Goal: Task Accomplishment & Management: Complete application form

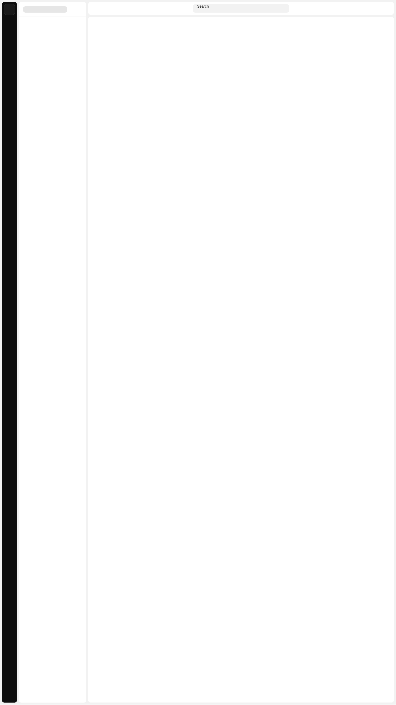
click at [9, 82] on div "Analytics" at bounding box center [9, 75] width 15 height 15
click at [9, 76] on span at bounding box center [9, 76] width 0 height 0
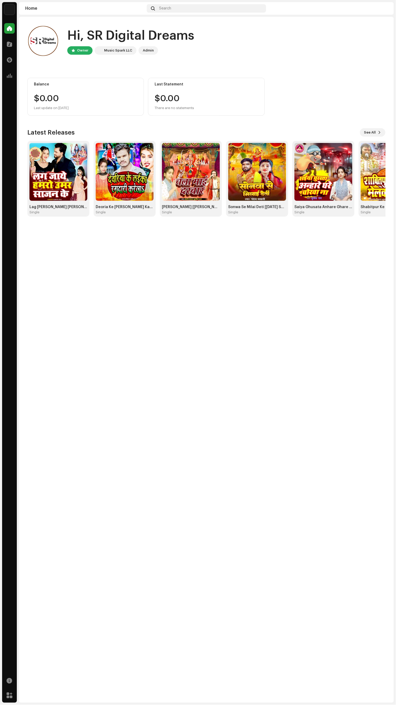
click at [7, 81] on div "Analytics" at bounding box center [9, 75] width 15 height 15
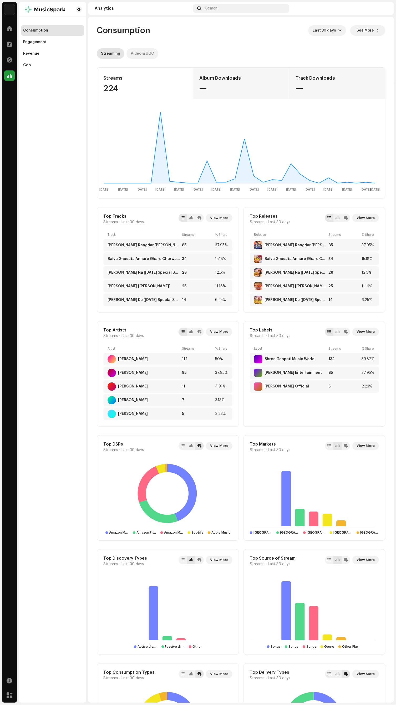
click at [145, 53] on div "Video & UGC" at bounding box center [142, 53] width 23 height 11
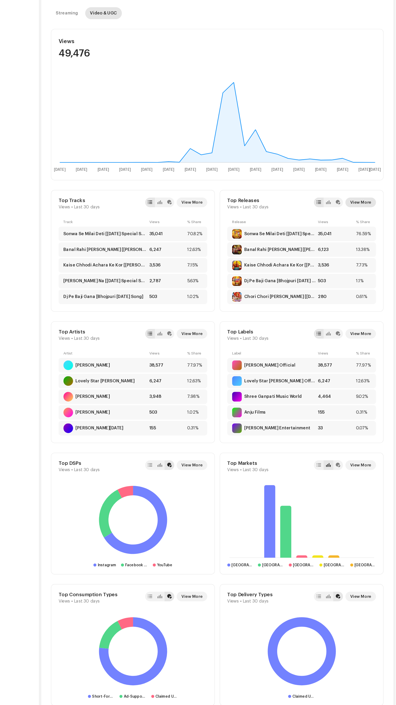
click at [373, 217] on span "View More" at bounding box center [366, 218] width 18 height 11
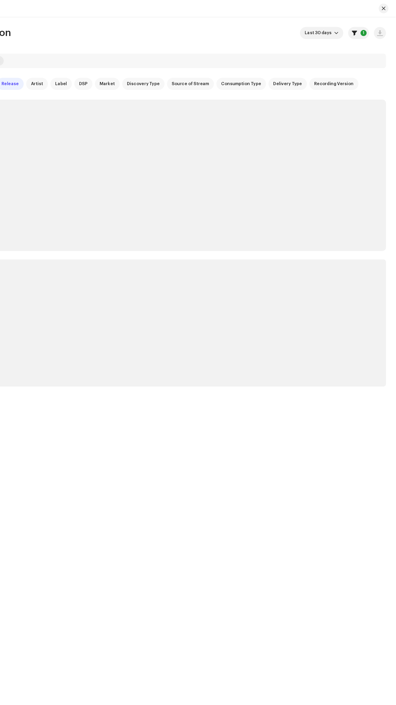
checkbox input "true"
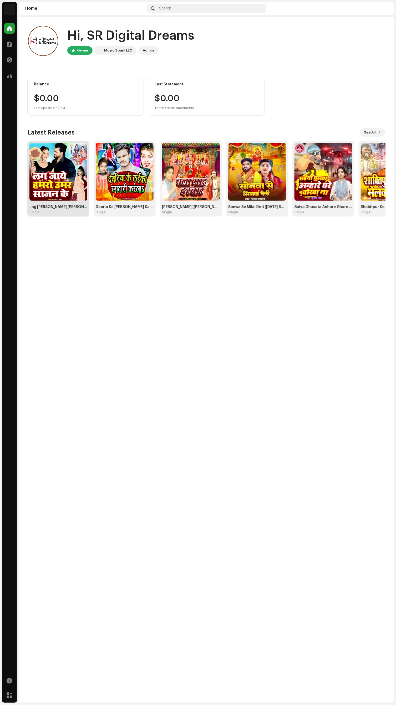
click at [72, 181] on img at bounding box center [58, 172] width 58 height 58
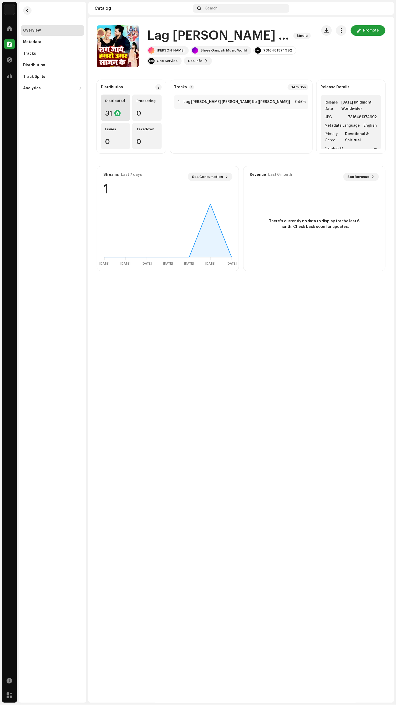
click at [117, 113] on div at bounding box center [117, 113] width 6 height 6
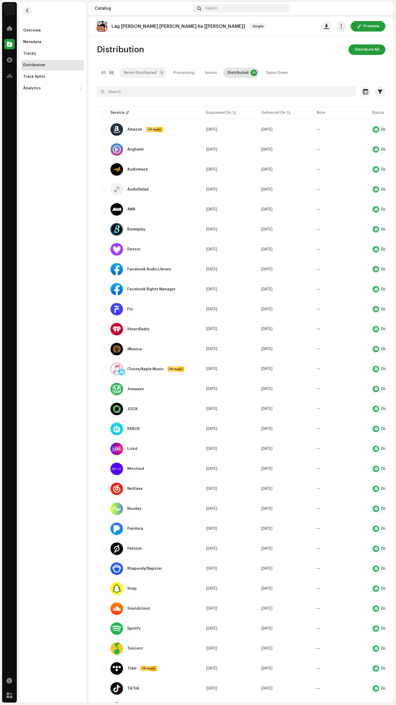
click at [159, 73] on p-badge "1" at bounding box center [162, 73] width 6 height 6
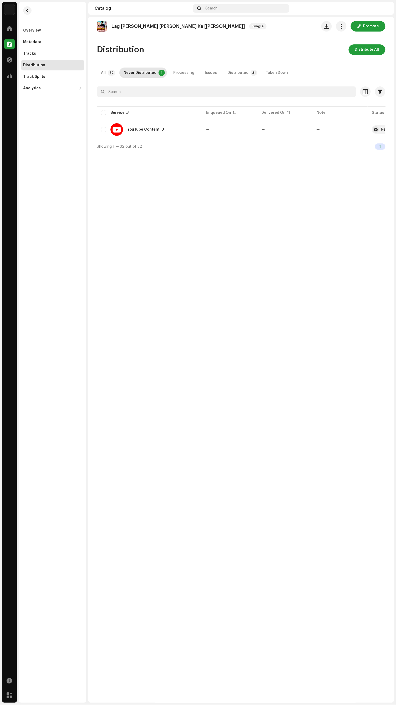
scroll to position [0, 39]
click at [38, 65] on div "Distribution" at bounding box center [34, 65] width 22 height 4
click at [45, 55] on div "Tracks" at bounding box center [52, 54] width 59 height 4
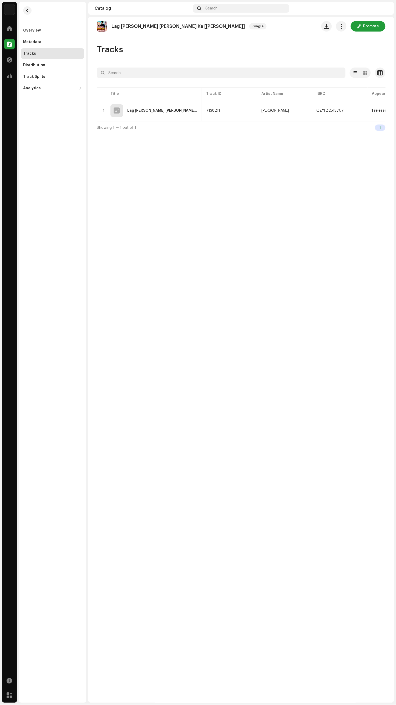
scroll to position [0, 149]
click at [351, 110] on div "1 Audio Match" at bounding box center [356, 111] width 24 height 4
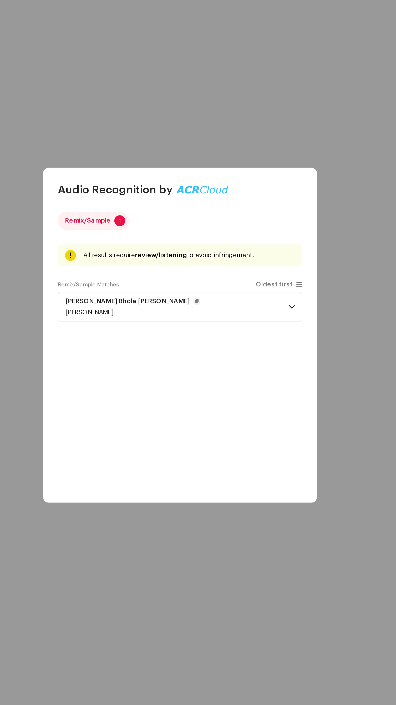
click at [262, 335] on span at bounding box center [262, 336] width 3 height 4
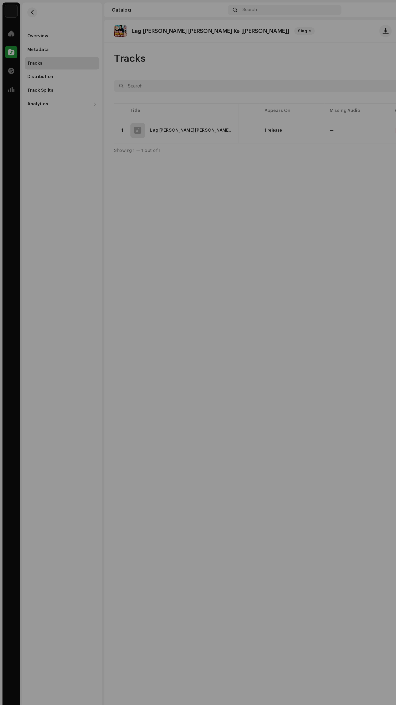
click at [106, 190] on div "Audio Recognition by Remix/Sample 1 All results require review/listening to avo…" at bounding box center [198, 352] width 396 height 705
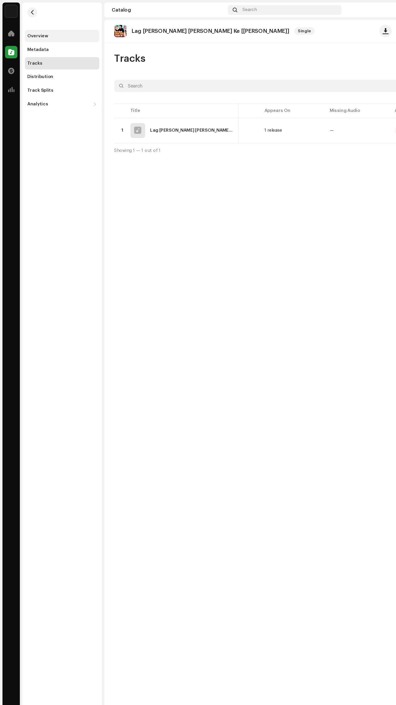
click at [33, 32] on div "Overview" at bounding box center [32, 30] width 18 height 4
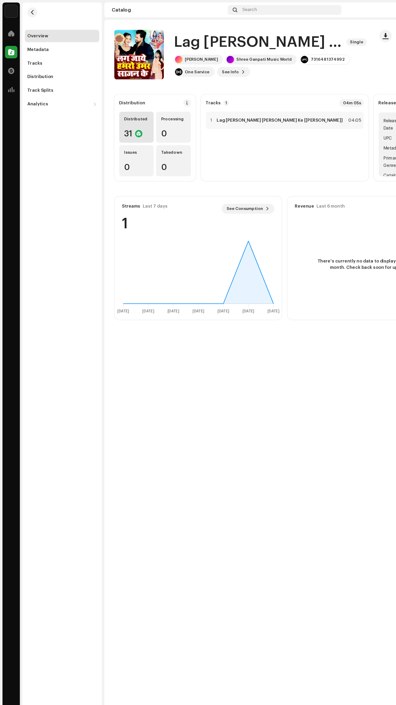
click at [117, 113] on div at bounding box center [117, 113] width 6 height 6
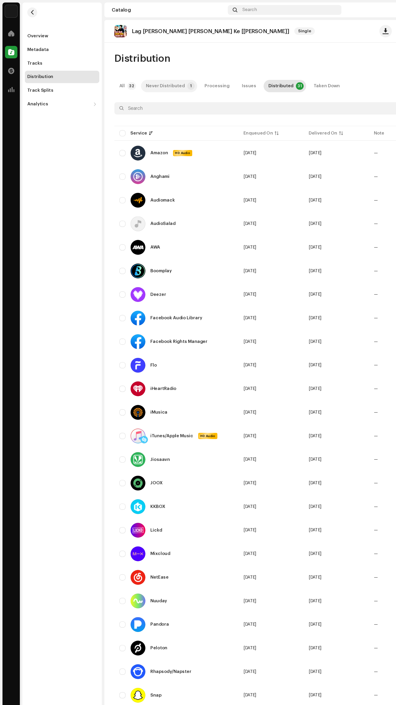
click at [132, 73] on div "Never Distributed" at bounding box center [140, 73] width 33 height 11
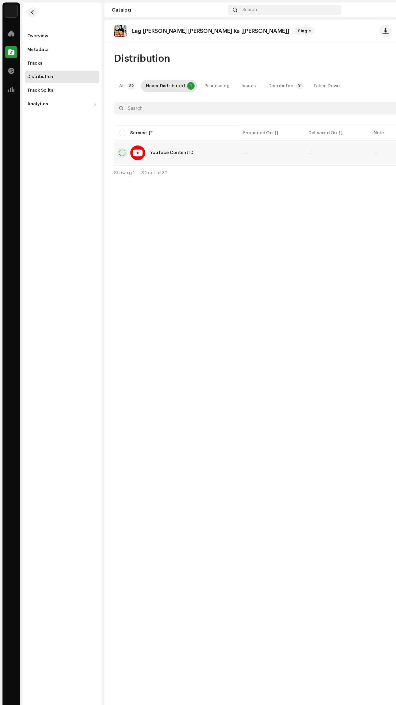
click at [103, 129] on input "checkbox" at bounding box center [103, 129] width 5 height 5
checkbox input "true"
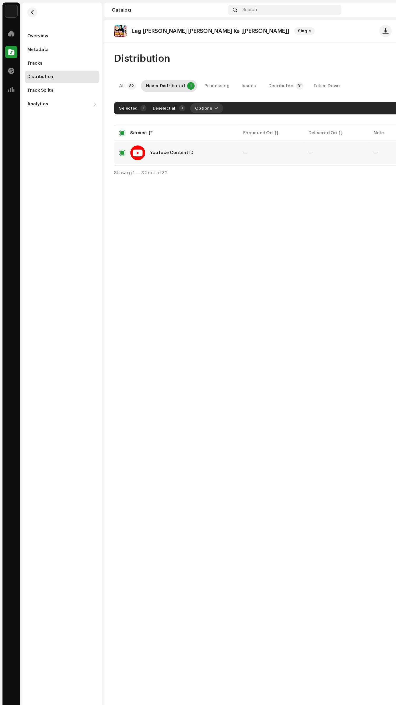
click at [171, 94] on span "Options" at bounding box center [172, 92] width 14 height 11
click at [184, 103] on div "Distribute" at bounding box center [187, 103] width 49 height 4
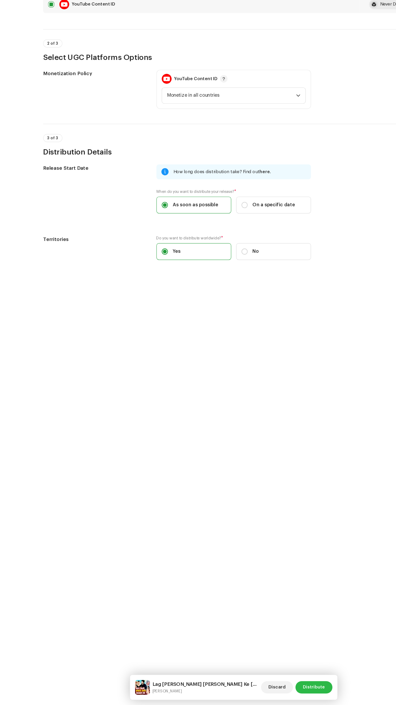
click at [269, 688] on span "Distribute" at bounding box center [266, 690] width 19 height 11
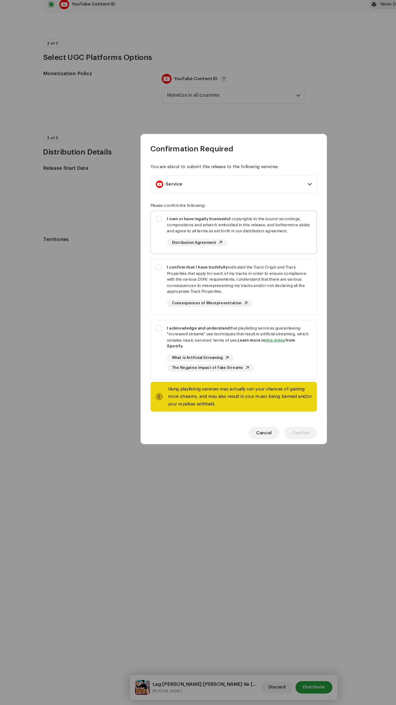
click at [142, 295] on strong "I own or have legally licensed" at bounding box center [166, 293] width 50 height 3
checkbox input "true"
click at [142, 336] on strong "I confirm that I have truthfully" at bounding box center [167, 334] width 52 height 3
checkbox input "true"
click at [142, 388] on strong "I acknowledge and understand" at bounding box center [167, 385] width 53 height 3
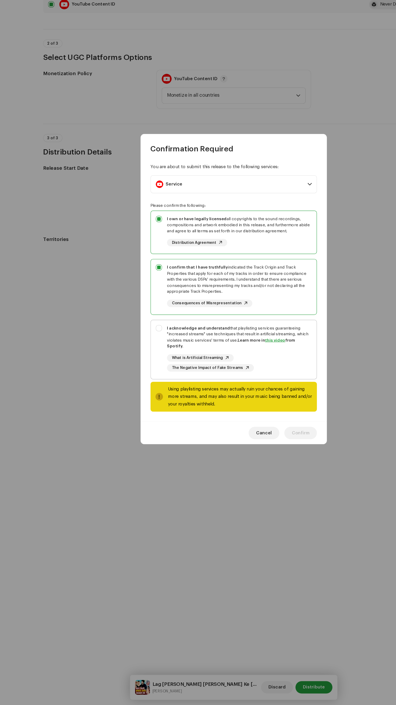
checkbox input "true"
click at [256, 472] on span "Confirm" at bounding box center [254, 475] width 15 height 11
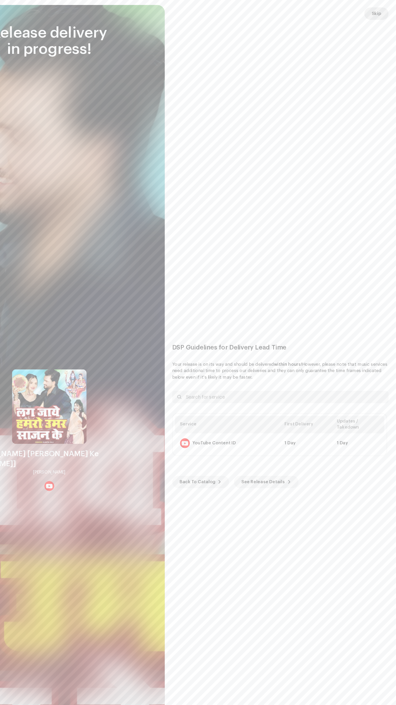
click at [379, 11] on span "Skip" at bounding box center [379, 11] width 8 height 11
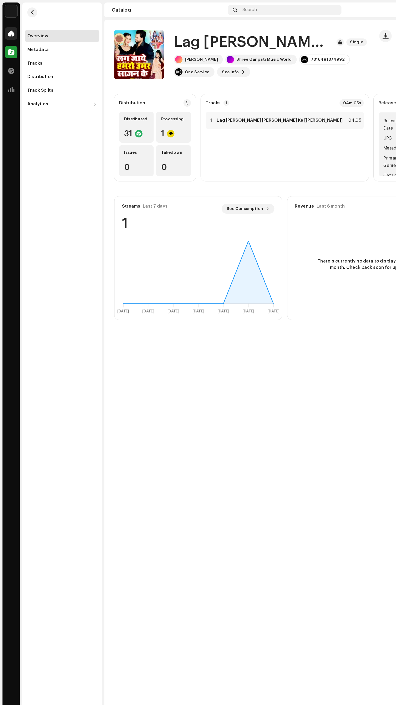
click at [9, 29] on span at bounding box center [9, 28] width 5 height 4
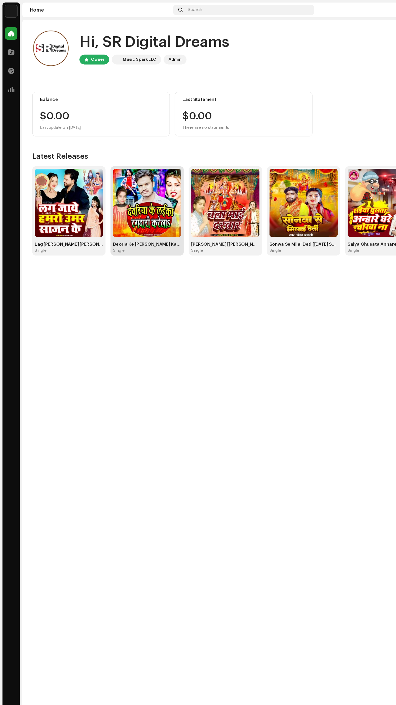
click at [117, 180] on img at bounding box center [125, 172] width 58 height 58
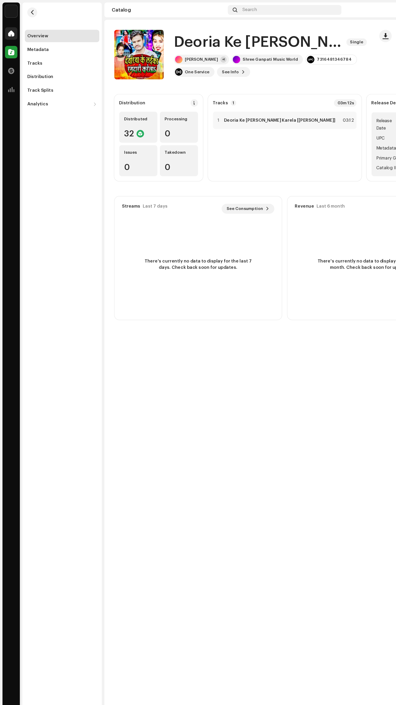
click at [9, 28] on span at bounding box center [9, 28] width 5 height 4
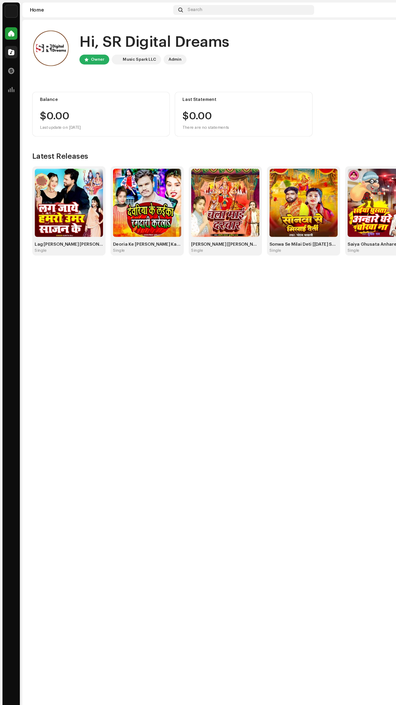
click at [9, 44] on span at bounding box center [9, 44] width 5 height 4
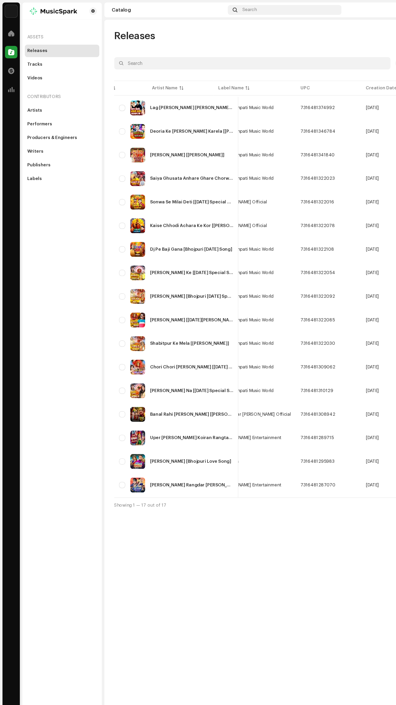
scroll to position [0, 224]
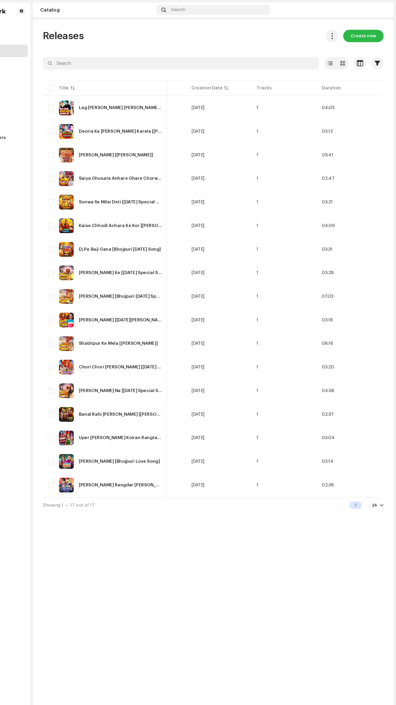
click at [367, 30] on span "Create new" at bounding box center [369, 30] width 22 height 11
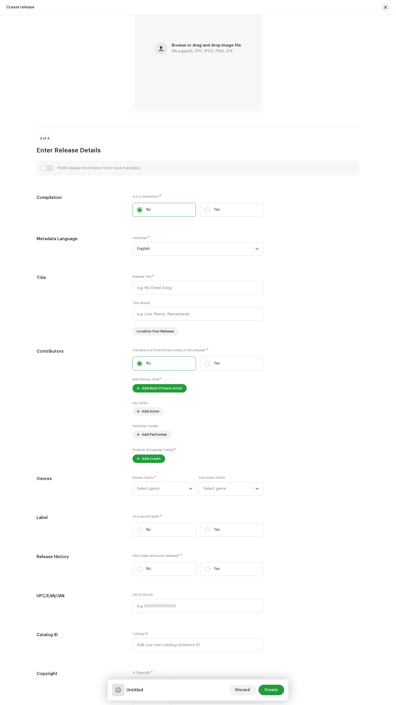
scroll to position [180, 0]
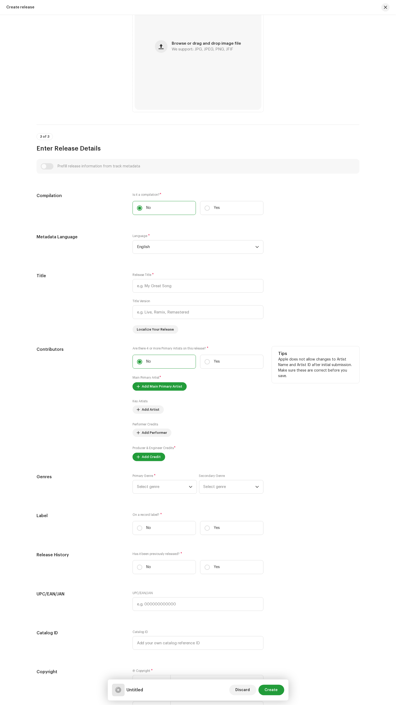
click at [155, 455] on div "Key Artists Add Artist Performer Credits Add Performer Producer & Engineer Cred…" at bounding box center [198, 430] width 131 height 62
click at [151, 415] on span "Add Artist" at bounding box center [151, 410] width 18 height 11
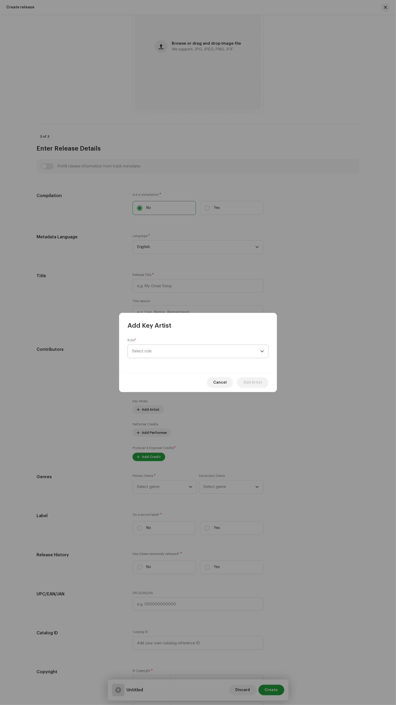
click at [214, 349] on span "Select role" at bounding box center [196, 351] width 128 height 13
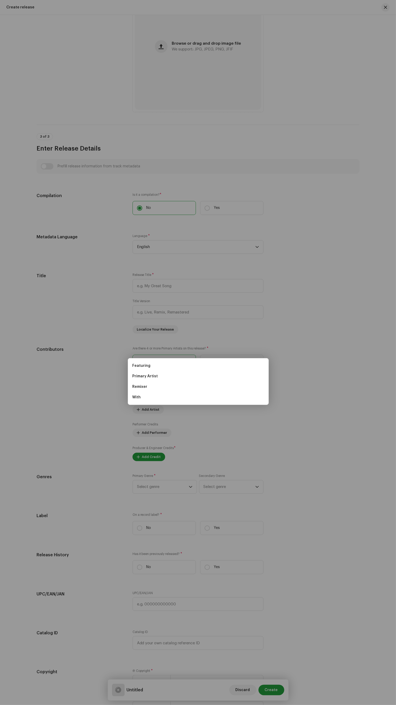
click at [315, 457] on div "Add Key Artist Role * Select role Cancel Add Artist" at bounding box center [198, 352] width 396 height 705
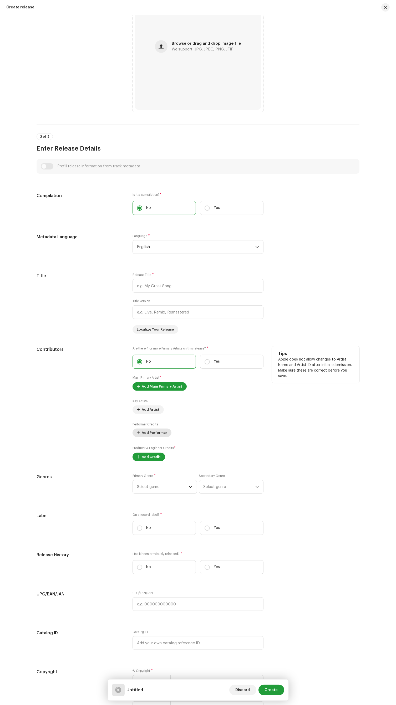
click at [159, 438] on span "Add Performer" at bounding box center [154, 433] width 25 height 11
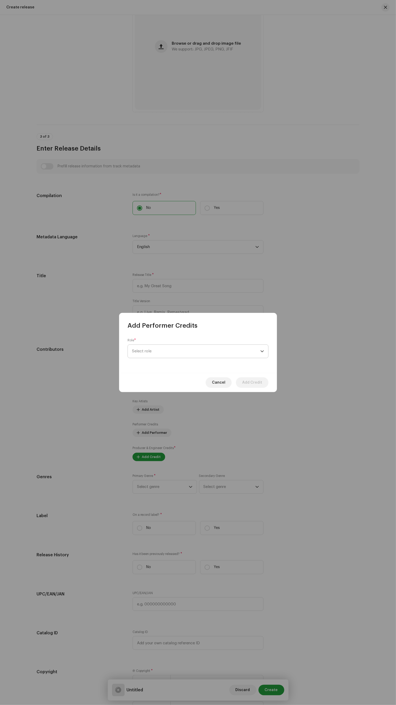
click at [161, 351] on span "Select role" at bounding box center [196, 351] width 128 height 13
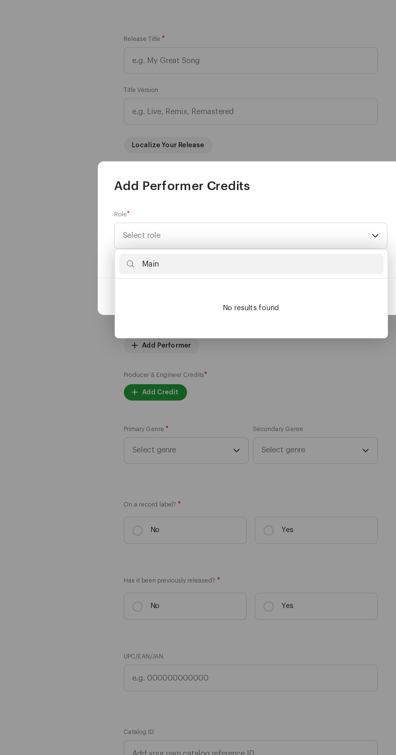
type input "Main"
click at [150, 348] on span "Add Performer Credits" at bounding box center [163, 351] width 70 height 8
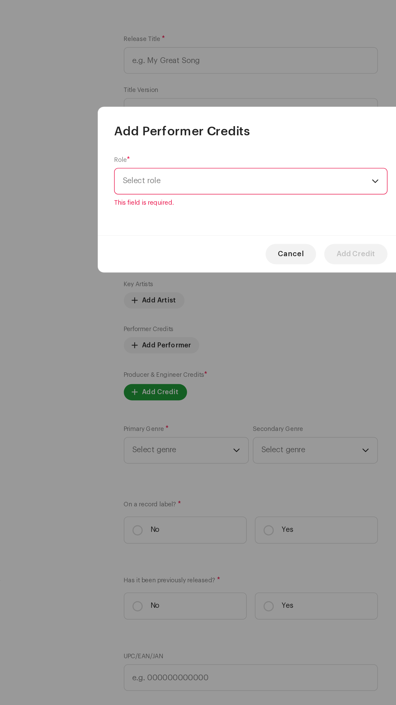
click at [212, 342] on span "Select role" at bounding box center [196, 348] width 128 height 13
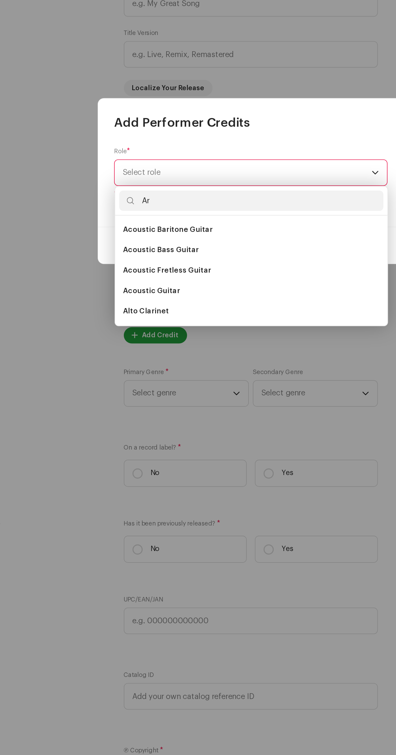
type input "A"
click at [221, 338] on div "Add Performer Credits" at bounding box center [198, 343] width 158 height 17
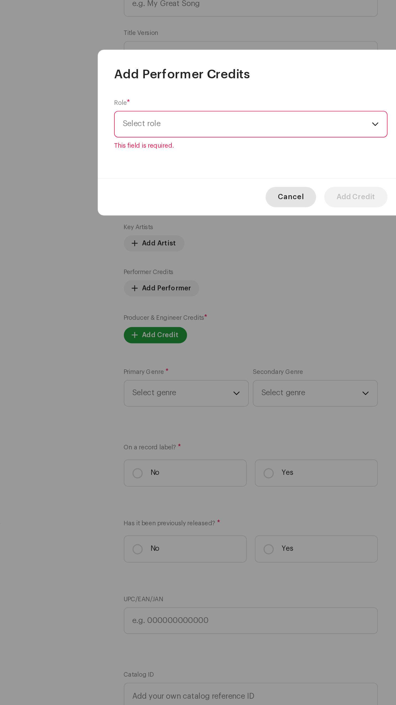
click at [220, 385] on span "Cancel" at bounding box center [218, 386] width 13 height 11
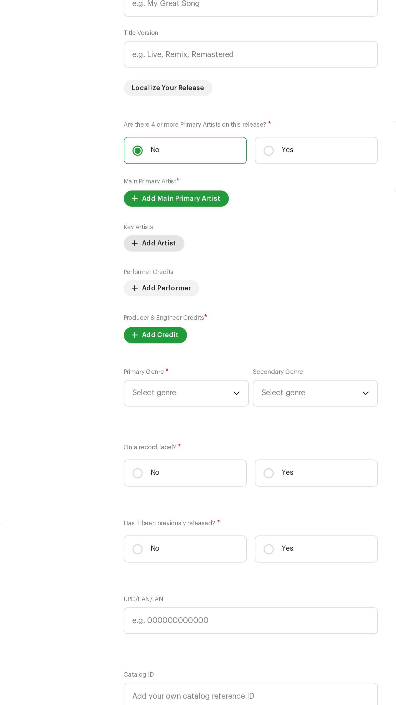
click at [149, 415] on span "Add Artist" at bounding box center [151, 410] width 18 height 11
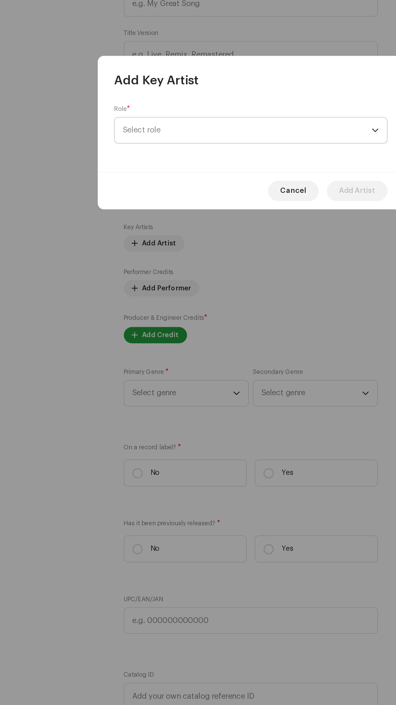
click at [204, 347] on span "Select role" at bounding box center [196, 351] width 128 height 13
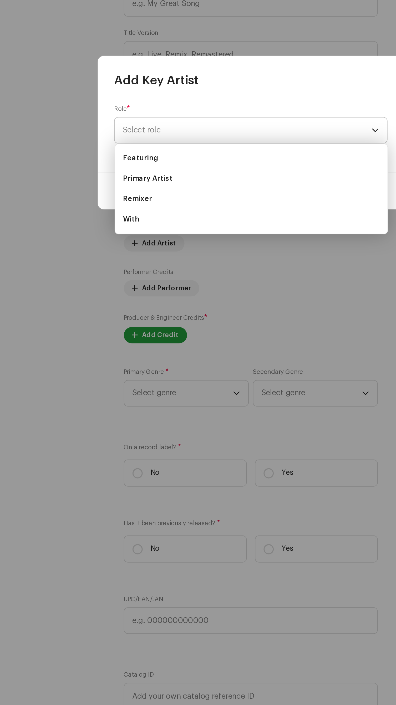
click at [179, 350] on span "Select role" at bounding box center [196, 351] width 128 height 13
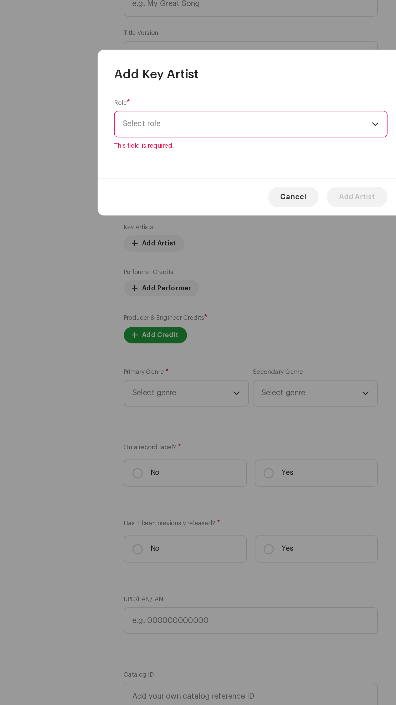
click at [185, 350] on span "Select role" at bounding box center [196, 348] width 128 height 13
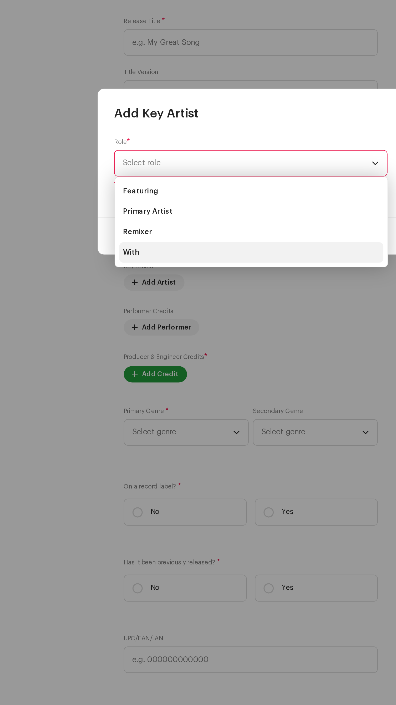
click at [171, 394] on li "With" at bounding box center [198, 394] width 136 height 11
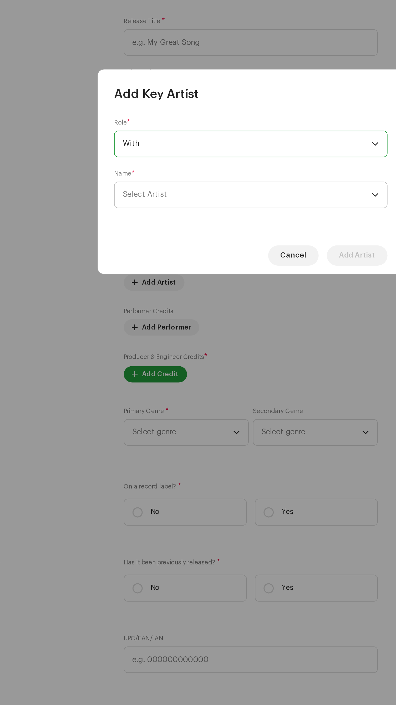
click at [221, 365] on span "Select Artist" at bounding box center [196, 364] width 128 height 13
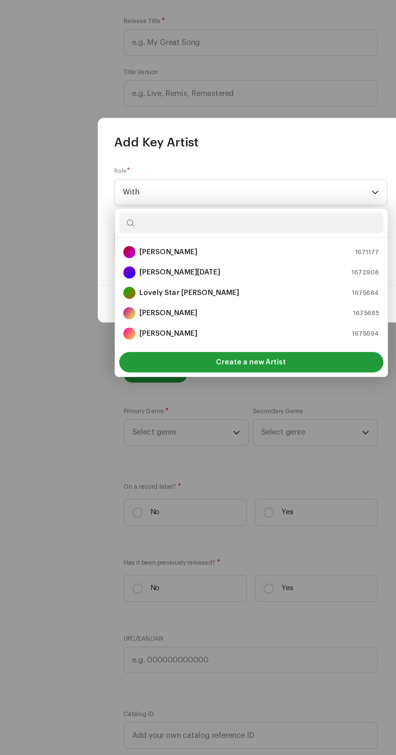
click at [225, 331] on div "Add Key Artist" at bounding box center [198, 333] width 158 height 17
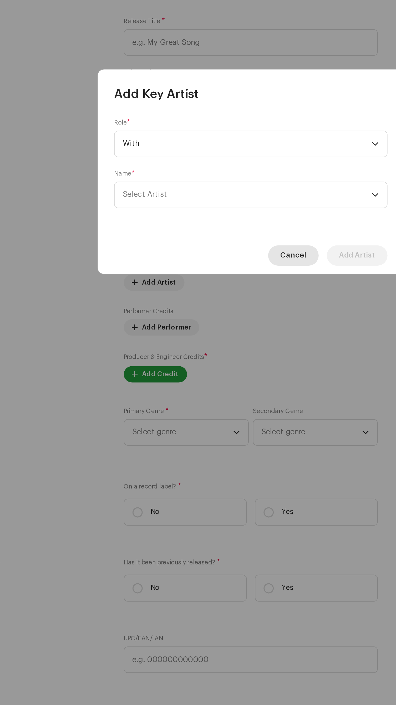
click at [223, 396] on span "Cancel" at bounding box center [219, 396] width 13 height 11
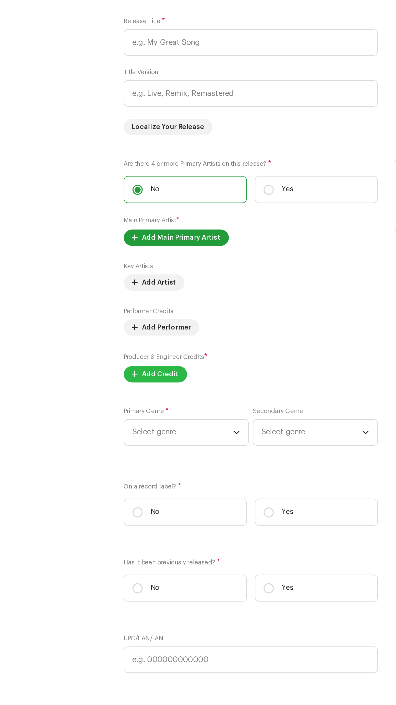
click at [153, 463] on span "Add Credit" at bounding box center [151, 457] width 19 height 11
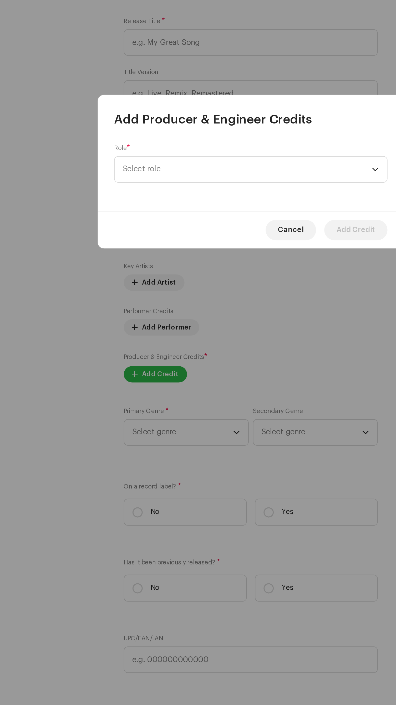
click at [200, 352] on span "Select role" at bounding box center [196, 351] width 128 height 13
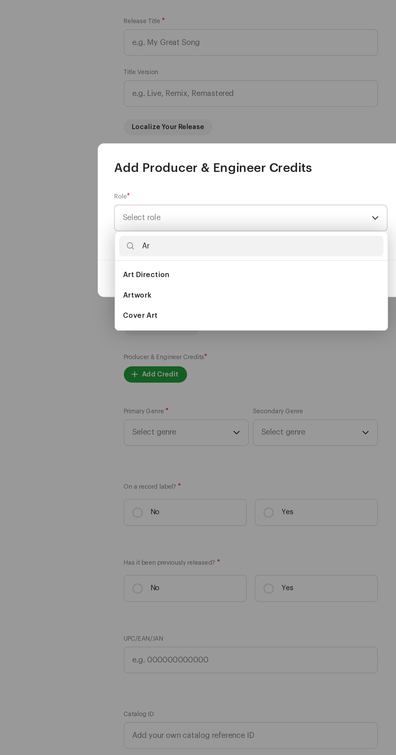
type input "A"
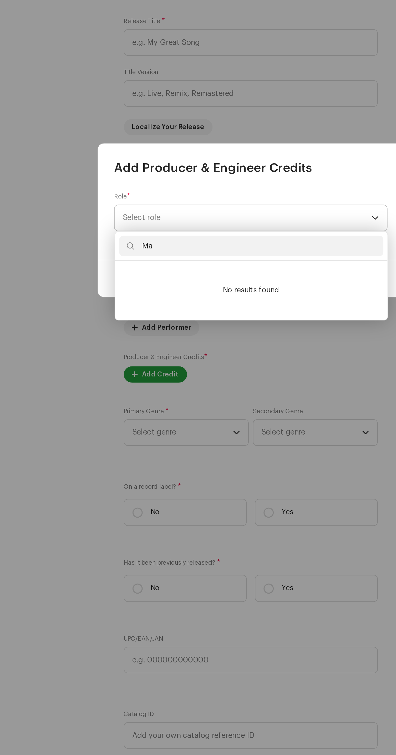
type input "M"
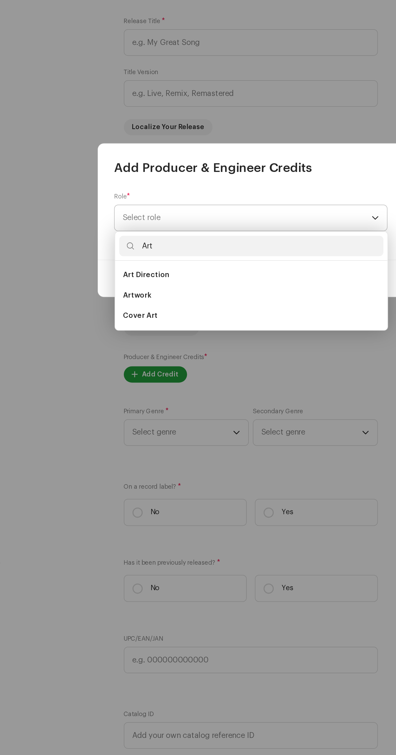
type input "Arti"
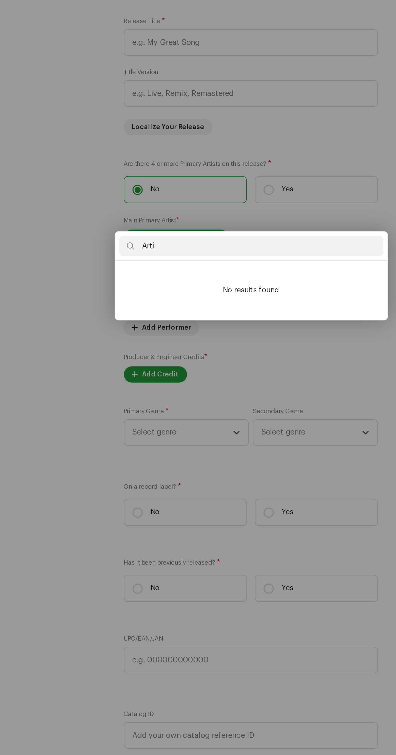
click at [254, 329] on div "Add Producer & Engineer Credits Role * Select role Cancel Add Credit" at bounding box center [198, 377] width 396 height 755
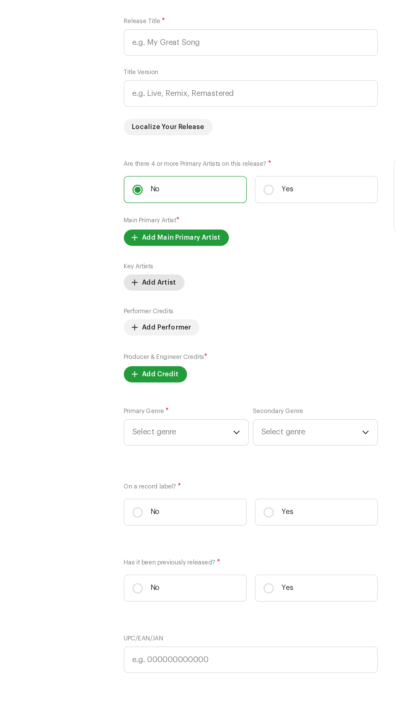
click at [149, 415] on span "Add Artist" at bounding box center [151, 410] width 18 height 11
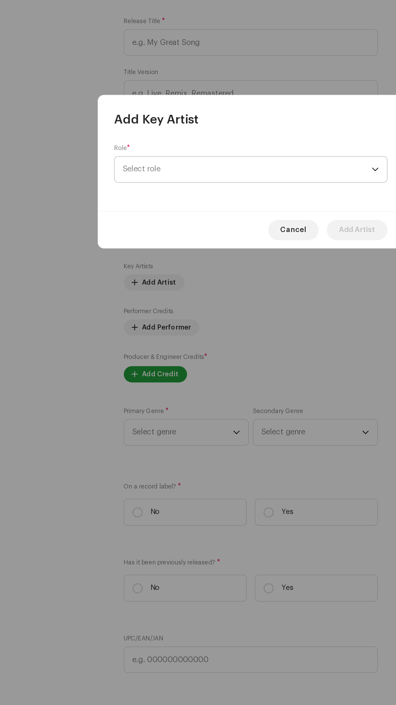
click at [223, 349] on span "Select role" at bounding box center [196, 351] width 128 height 13
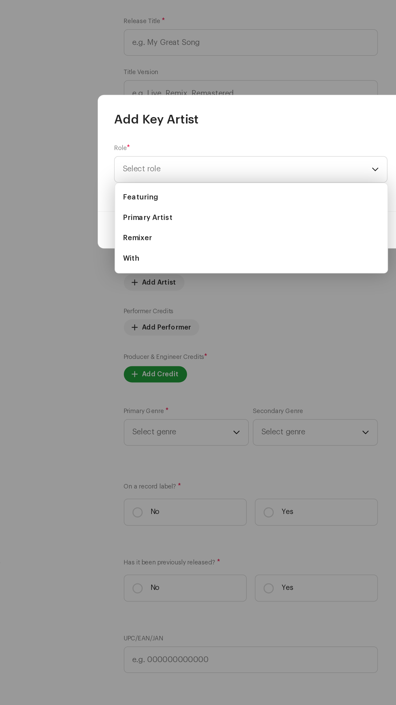
click at [250, 318] on div "Add Key Artist" at bounding box center [198, 321] width 158 height 17
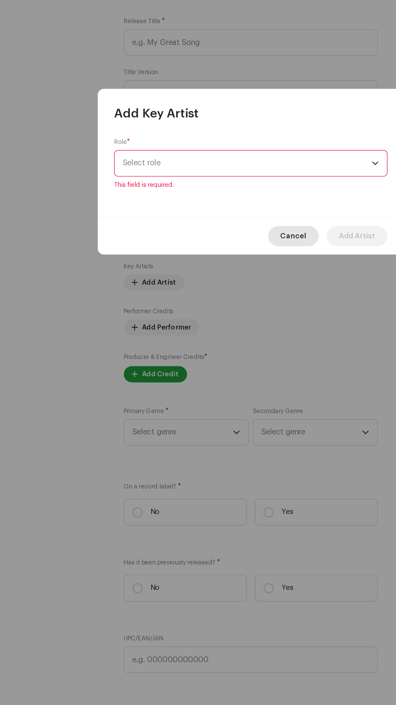
click at [225, 386] on span "Cancel" at bounding box center [219, 386] width 13 height 11
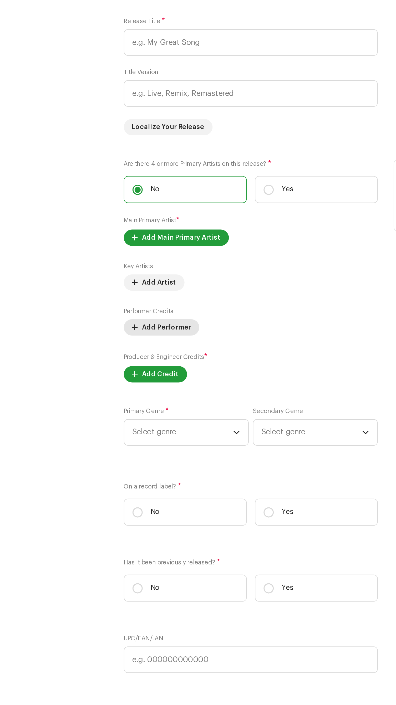
click at [154, 438] on span "Add Performer" at bounding box center [154, 433] width 25 height 11
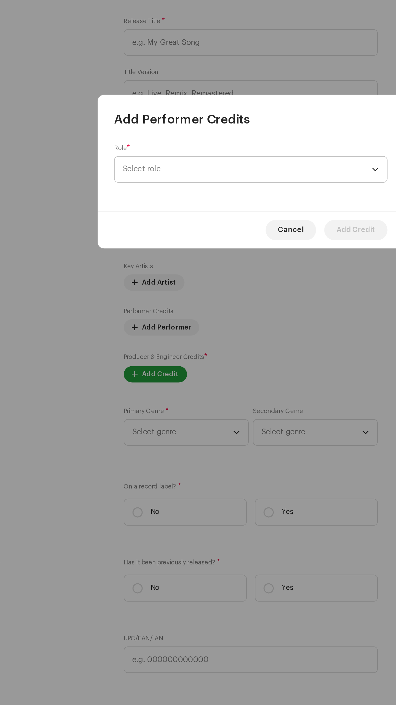
click at [207, 349] on span "Select role" at bounding box center [196, 351] width 128 height 13
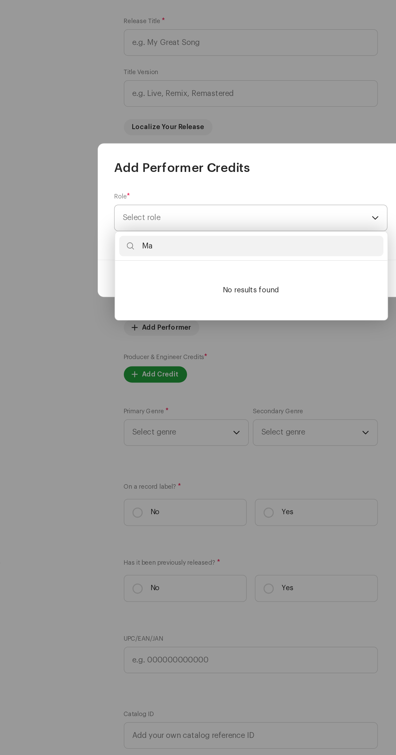
type input "M"
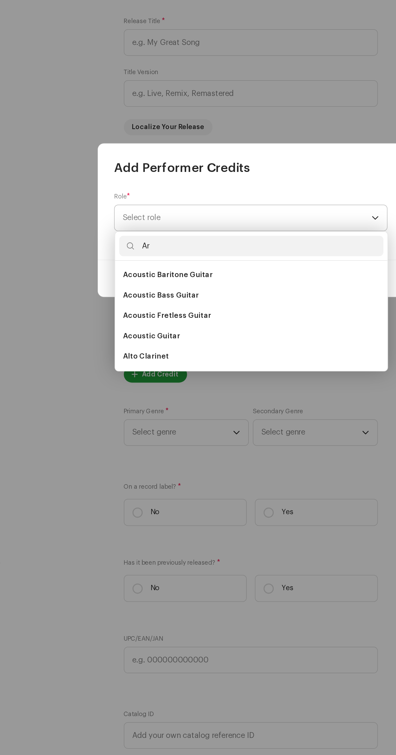
type input "A"
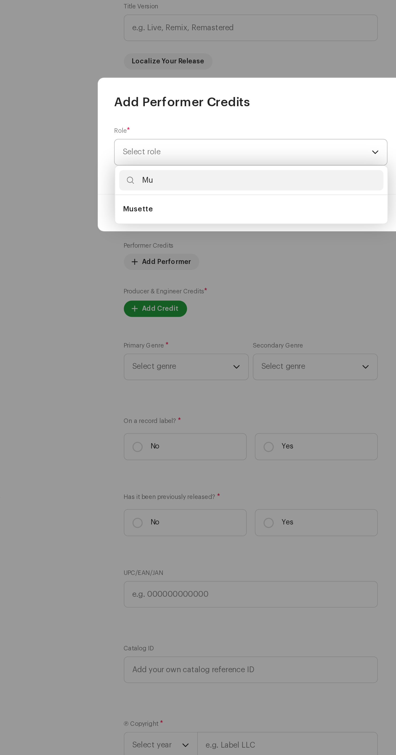
type input "M"
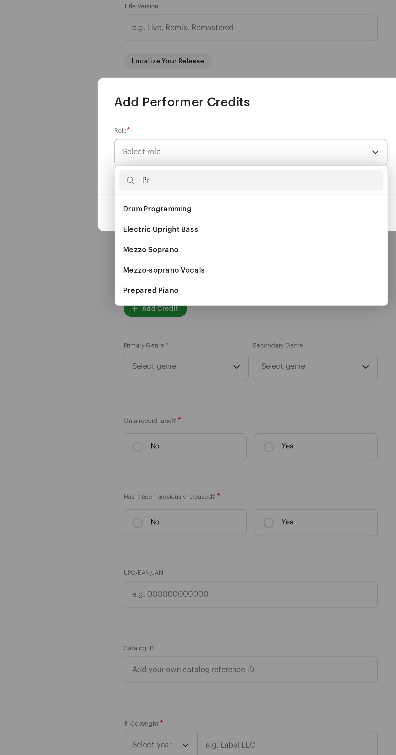
type input "Pro"
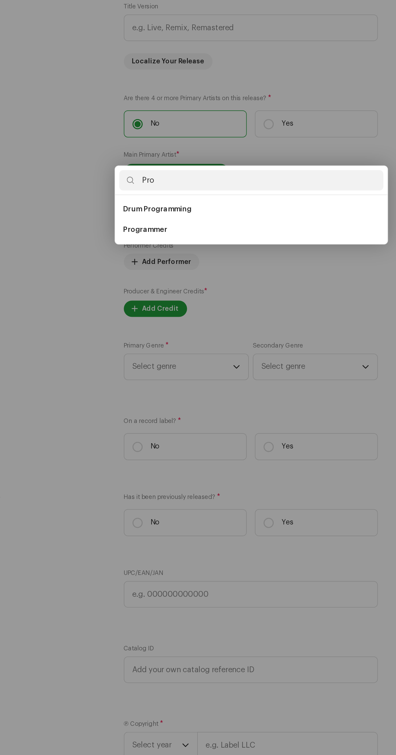
click at [236, 458] on div "Add Performer Credits Role * Select role Cancel Add Credit" at bounding box center [198, 377] width 396 height 755
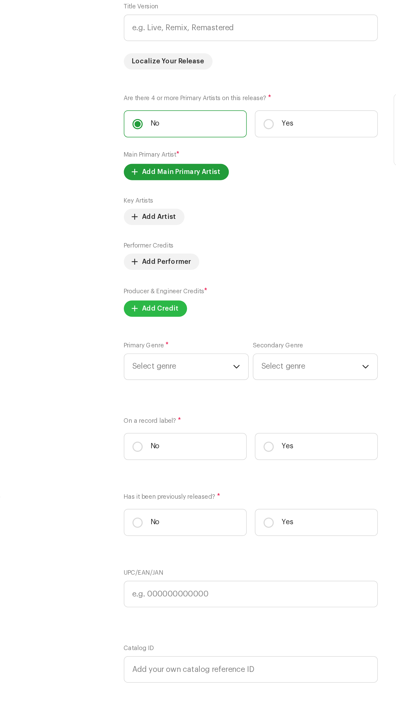
click at [152, 463] on span "Add Credit" at bounding box center [151, 457] width 19 height 11
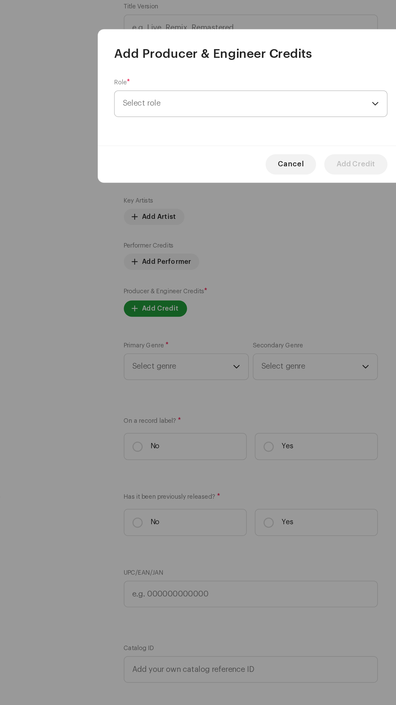
click at [220, 353] on span "Select role" at bounding box center [196, 351] width 128 height 13
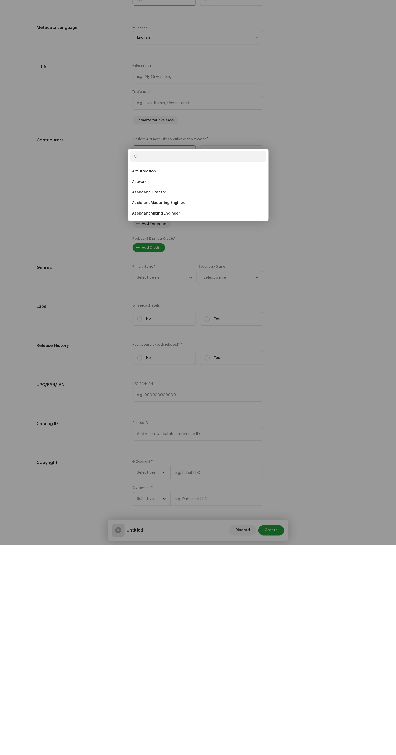
click at [353, 353] on div "Add Producer & Engineer Credits Role * Select role Cancel Add Credit" at bounding box center [198, 377] width 396 height 755
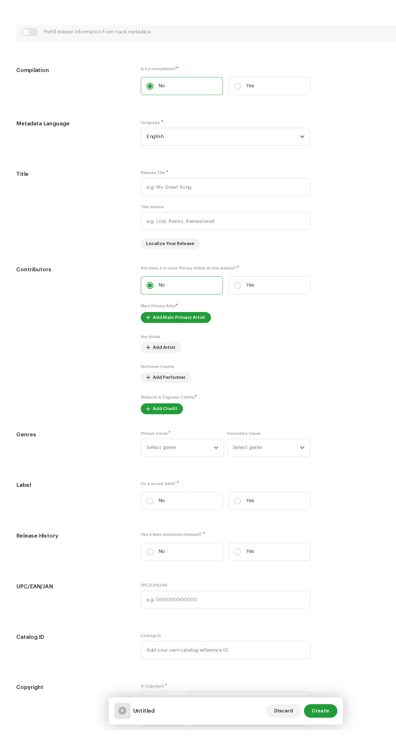
scroll to position [0, 0]
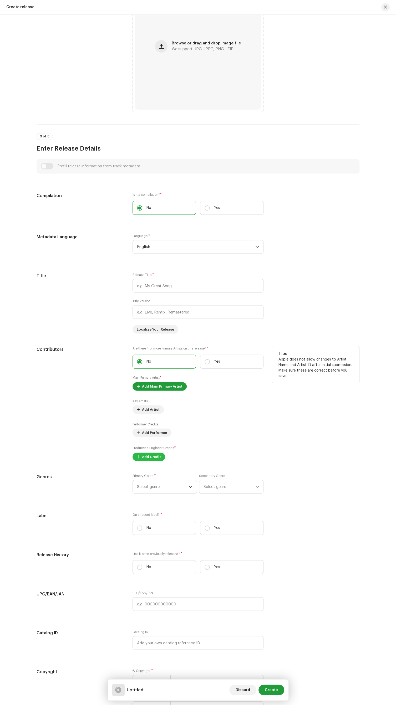
click at [153, 463] on span "Add Credit" at bounding box center [151, 457] width 19 height 11
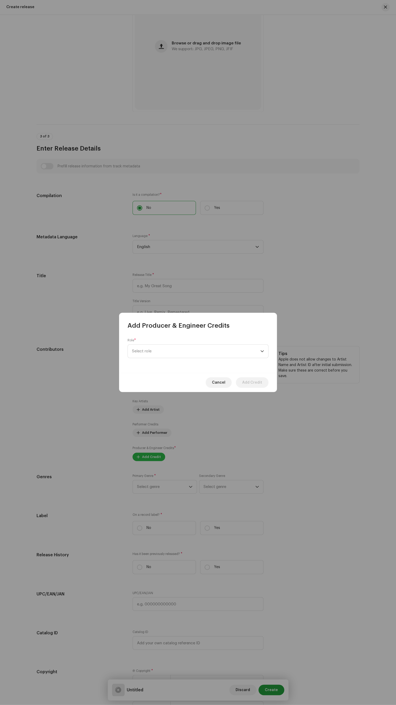
click at [220, 350] on span "Select role" at bounding box center [196, 351] width 128 height 13
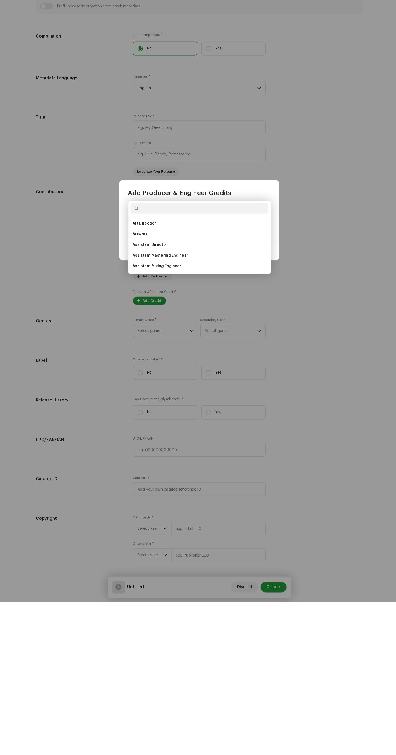
click at [198, 365] on input "text" at bounding box center [198, 366] width 136 height 11
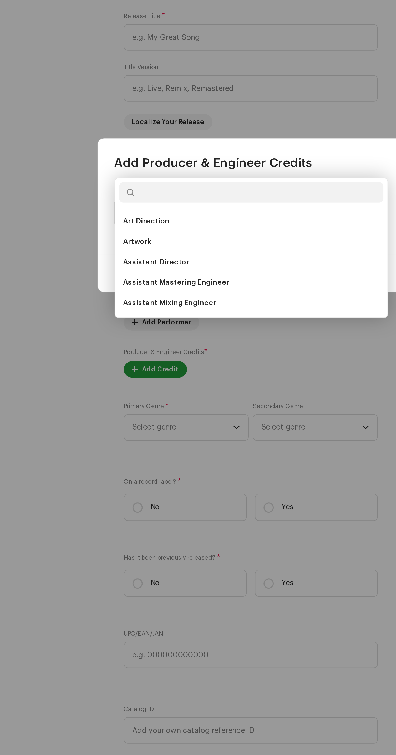
click at [184, 364] on input "text" at bounding box center [198, 366] width 136 height 11
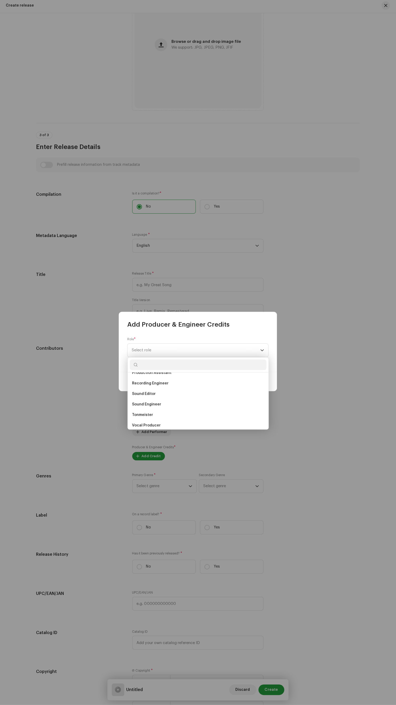
scroll to position [231, 0]
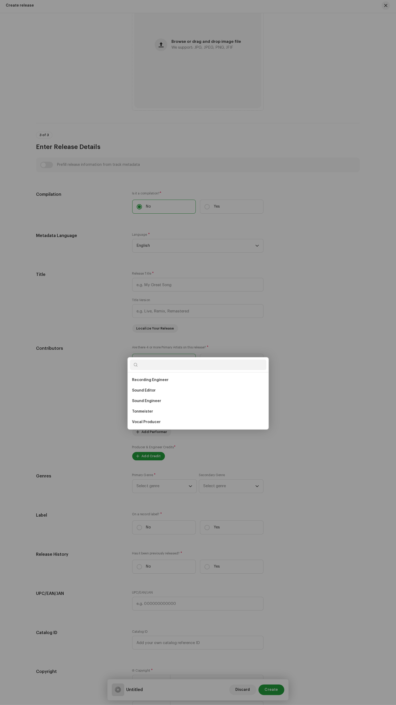
click at [342, 458] on div "Add Producer & Engineer Credits Role * Select role Cancel Add Credit" at bounding box center [198, 352] width 396 height 705
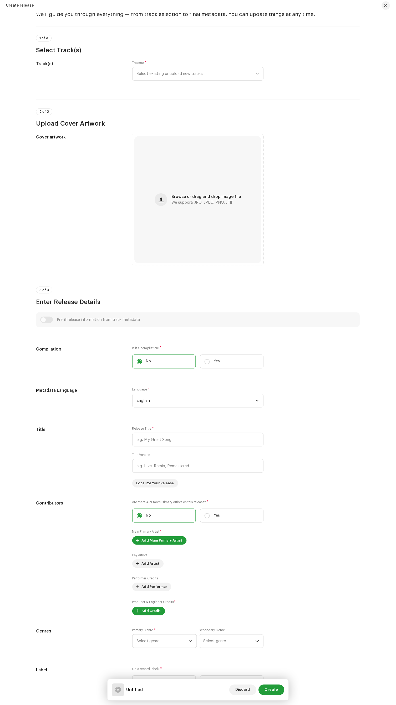
scroll to position [0, 0]
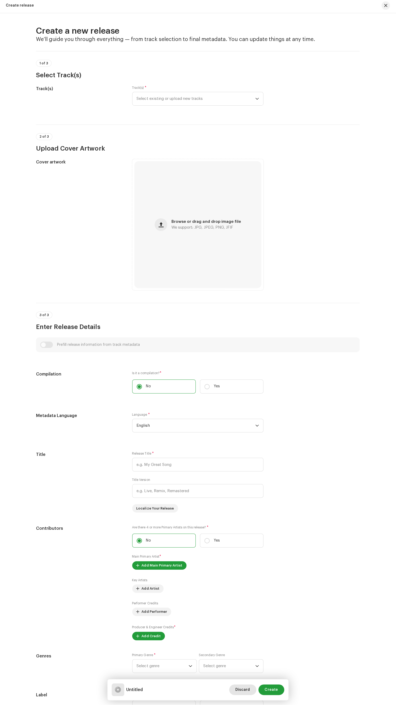
click at [245, 691] on span "Discard" at bounding box center [243, 690] width 14 height 11
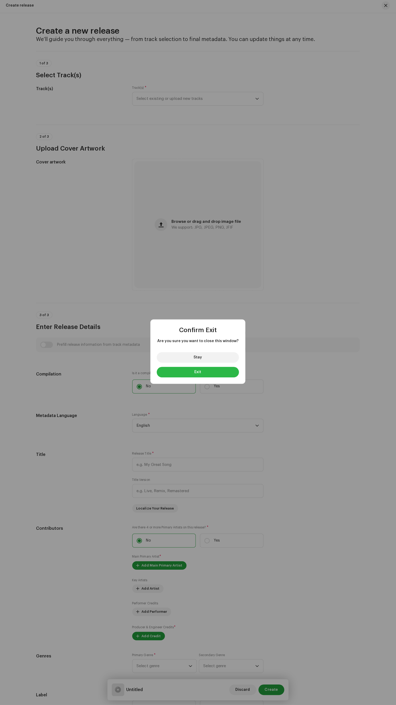
click at [222, 374] on button "Exit" at bounding box center [198, 373] width 82 height 11
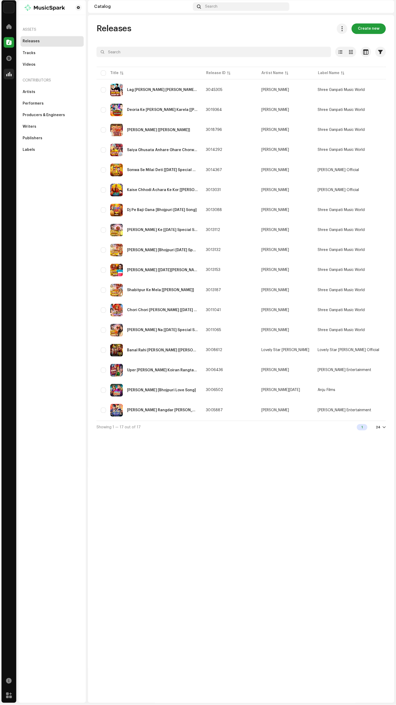
click at [9, 75] on span at bounding box center [9, 76] width 5 height 4
